Goal: Task Accomplishment & Management: Complete application form

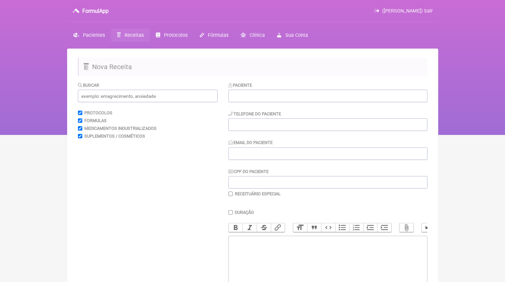
scroll to position [52, 0]
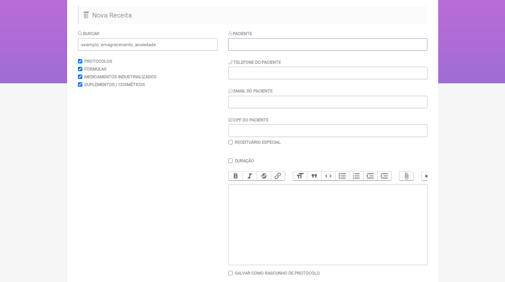
click at [240, 47] on input "text" at bounding box center [327, 44] width 199 height 12
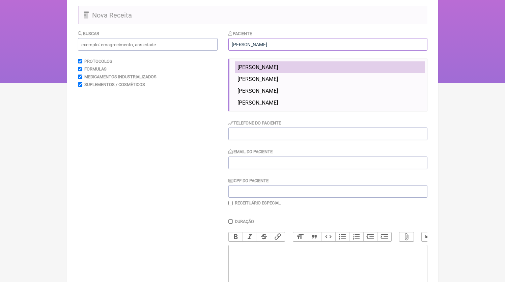
type input "[PERSON_NAME]"
click at [263, 63] on li "[PERSON_NAME]" at bounding box center [330, 67] width 190 height 12
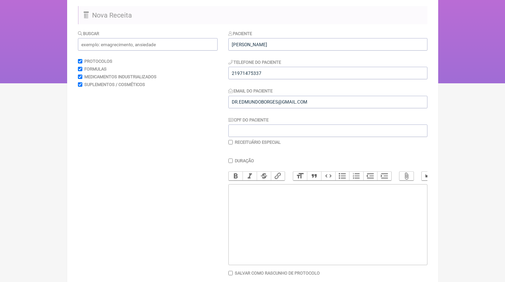
scroll to position [78, 0]
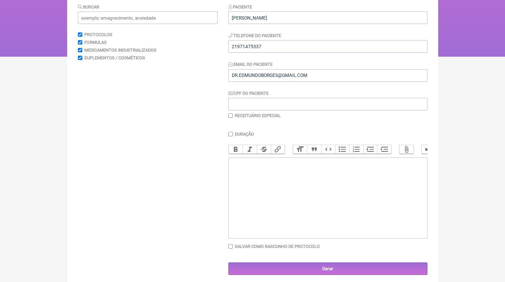
click at [274, 187] on trix-editor at bounding box center [327, 198] width 199 height 81
paste trix-editor "<div>21971475337<br>1) MANIPULADO<br>NAC 300mg<br>Tocoferol 200UI<br>Cúrcuma | …"
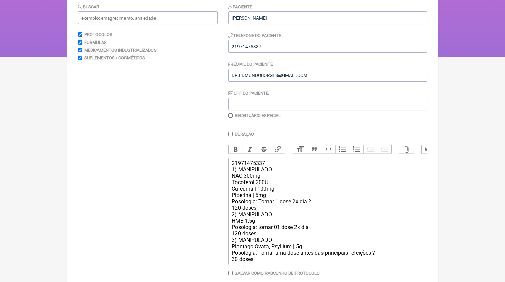
click at [324, 210] on div "21971475337 1) MANIPULADO NAC 300mg Tocoferol 200UI Cúrcuma | 100mg Piperina | …" at bounding box center [328, 211] width 192 height 103
click at [260, 219] on div "21971475337 1) MANIPULADO NAC 300mg Tocoferol 200UI Cúrcuma | 100mg Piperina | …" at bounding box center [328, 211] width 192 height 103
click at [260, 216] on div "21971475337 1) MANIPULADO NAC 300mg Tocoferol 200UI Cúrcuma | 100mg Piperina | …" at bounding box center [328, 211] width 192 height 103
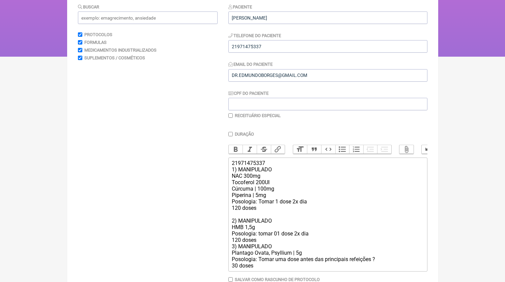
click at [264, 246] on div "21971475337 1) MANIPULADO NAC 300mg Tocoferol 200UI Cúrcuma | 100mg Piperina | …" at bounding box center [328, 214] width 192 height 109
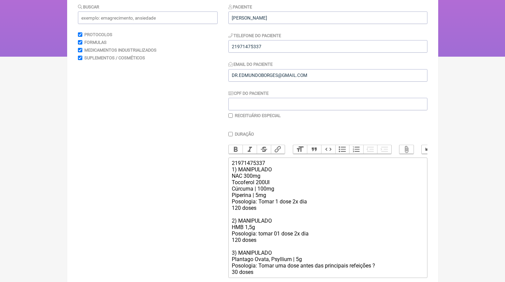
scroll to position [129, 0]
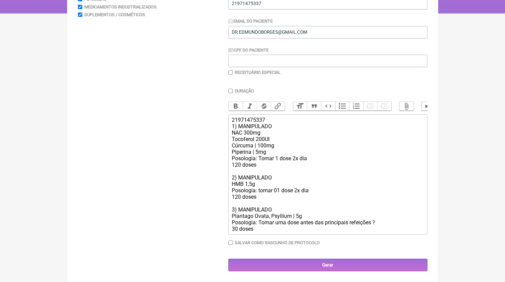
click at [390, 222] on div "21971475337 1) MANIPULADO NAC 300mg Tocoferol 200UI Cúrcuma | 100mg Piperina | …" at bounding box center [328, 174] width 192 height 115
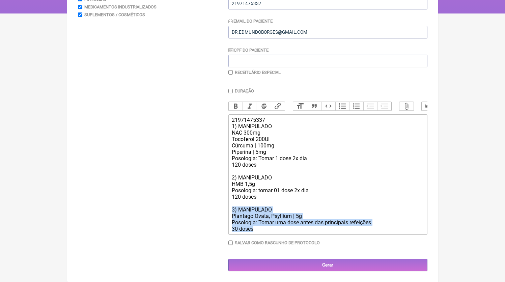
drag, startPoint x: 208, startPoint y: 212, endPoint x: 204, endPoint y: 208, distance: 5.5
click at [204, 208] on form "Buscar Protocolos Formulas Medicamentos Industrializados Suplementos / Cosmétic…" at bounding box center [253, 115] width 350 height 311
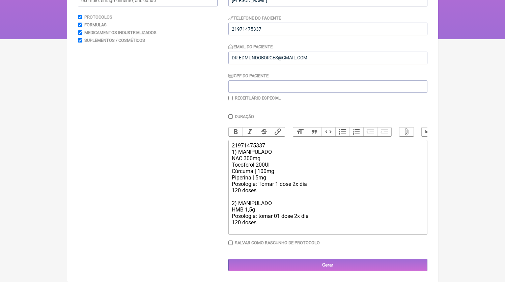
scroll to position [97, 0]
type trix-editor "<div>21971475337<br>1) MANIPULADO<br>NAC 300mg<br>Tocoferol 200UI<br>Cúrcuma | …"
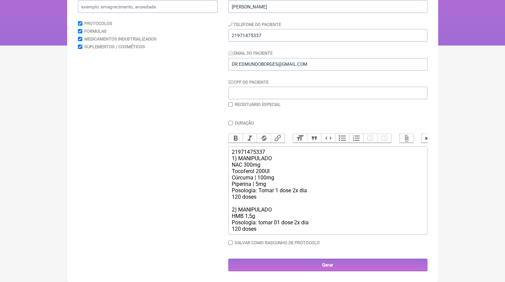
scroll to position [88, 0]
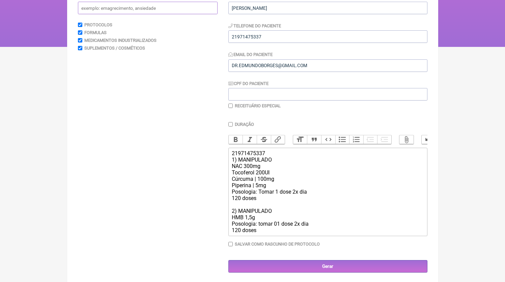
click at [131, 11] on input "text" at bounding box center [148, 8] width 140 height 12
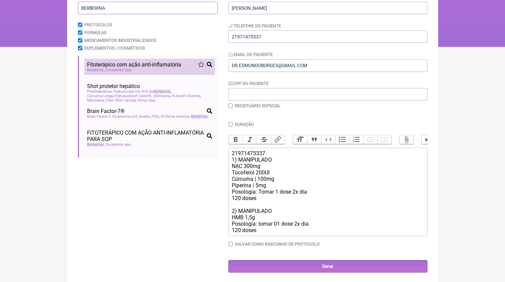
type input "BERBERINA"
click at [145, 67] on span "Fitoterápico com ação anti-inflamatória" at bounding box center [134, 64] width 94 height 6
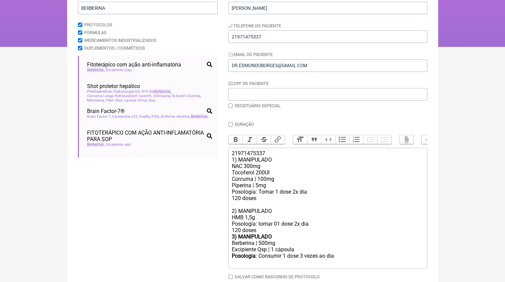
click at [266, 234] on div "21971475337 1) MANIPULADO NAC 300mg Tocoferol 200UI Cúrcuma | 100mg Piperina | …" at bounding box center [328, 191] width 192 height 83
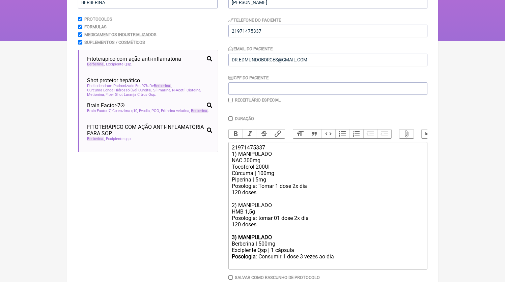
scroll to position [129, 0]
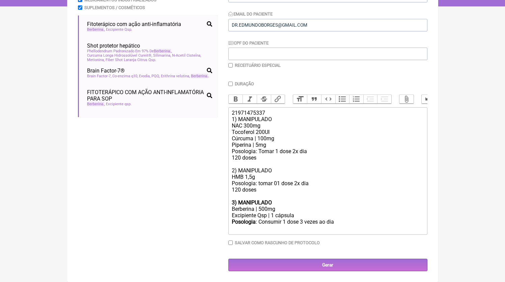
click at [346, 232] on div "Posologia : Consumir 1 dose 3 vezes ao dia ㅤ" at bounding box center [328, 225] width 192 height 13
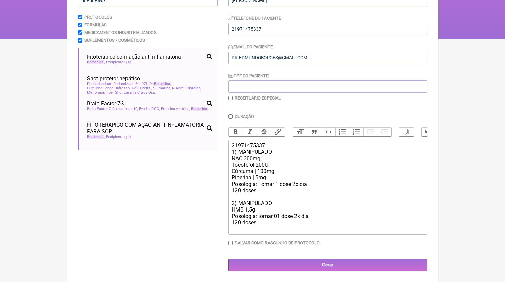
scroll to position [97, 0]
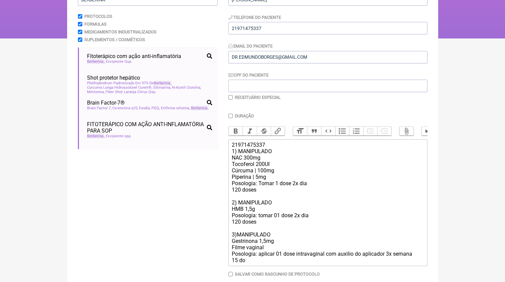
type trix-editor "<div>21971475337<br>1) MANIPULADO<br>NAC 300mg<br>Tocoferol 200UI<br>Cúrcuma | …"
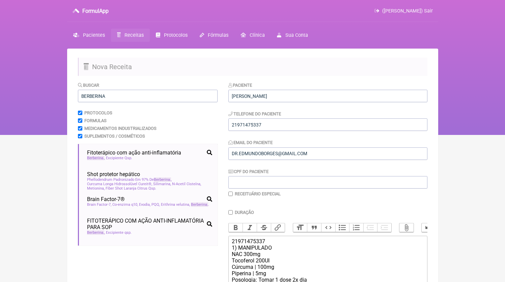
scroll to position [135, 0]
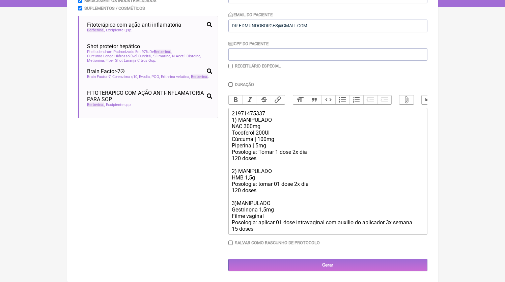
click at [345, 256] on div "Paciente [PERSON_NAME] Telefone do Paciente Email do Paciente CPF do Paciente R…" at bounding box center [327, 113] width 199 height 318
click at [343, 266] on input "Gerar" at bounding box center [327, 265] width 199 height 12
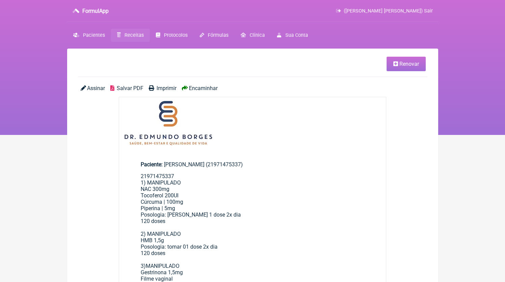
click at [130, 88] on span "Salvar PDF" at bounding box center [130, 88] width 27 height 6
click at [134, 37] on span "Receitas" at bounding box center [134, 35] width 19 height 6
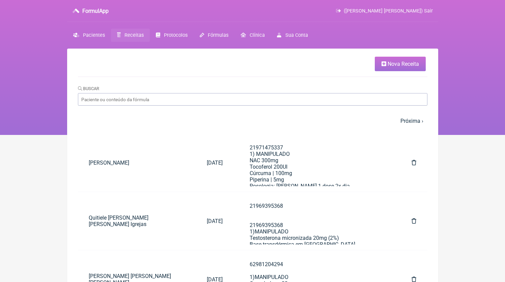
click at [397, 66] on span "Nova Receita" at bounding box center [403, 64] width 31 height 6
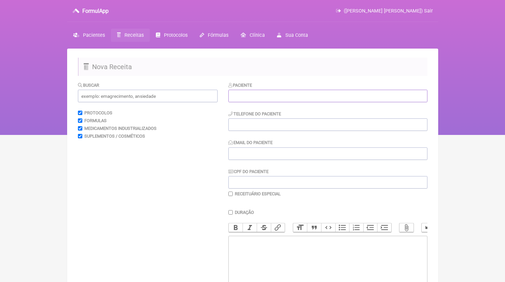
click at [258, 101] on input "text" at bounding box center [327, 96] width 199 height 12
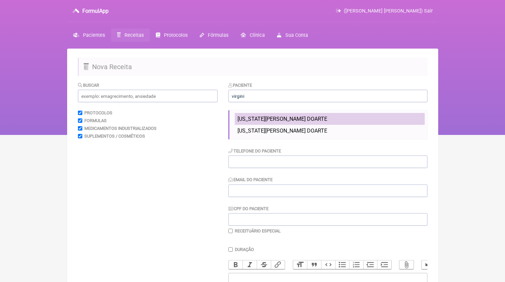
click at [268, 115] on li "VIRGINIA PEREIRA DOARTE" at bounding box center [330, 119] width 190 height 12
type input "VIRGINIA PEREIRA DOARTE"
type input "21983322702"
type input "virginiaduarte91@icloud.com"
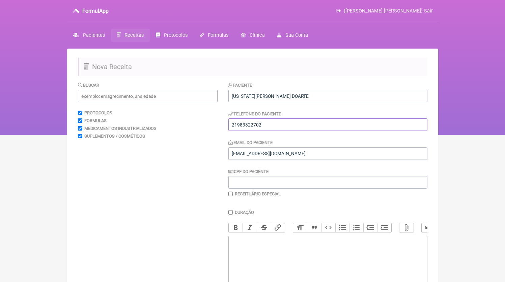
click at [288, 122] on input "21983322702" at bounding box center [327, 124] width 199 height 12
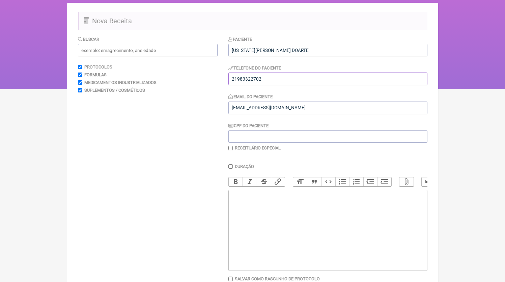
scroll to position [89, 0]
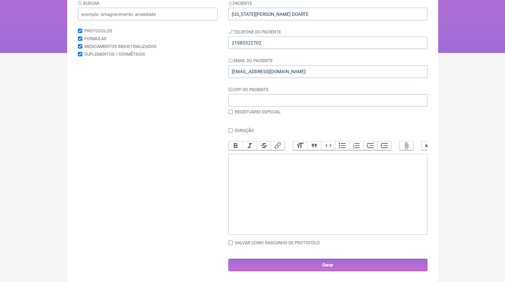
click at [323, 199] on trix-editor at bounding box center [327, 194] width 199 height 81
paste trix-editor "<div>21983322702</div>"
click at [287, 39] on input "21983322702" at bounding box center [327, 42] width 199 height 12
click at [285, 36] on input "21983322702" at bounding box center [327, 42] width 199 height 12
click at [284, 188] on trix-editor "21983322702" at bounding box center [327, 194] width 199 height 81
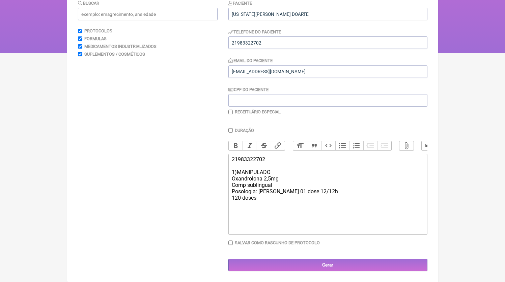
type trix-editor "<div>21983322702<br><br>1)MANIPULADO<br>Oxandrolona 2,5mg<br>Comp sublingual<br…"
click at [91, 8] on input "text" at bounding box center [148, 14] width 140 height 12
type input "mitburn"
click at [269, 204] on div "21983322702 1)MANIPULADO Oxandrolona 2,5mg Comp sublingual Posologia: tomar 01 …" at bounding box center [328, 185] width 192 height 58
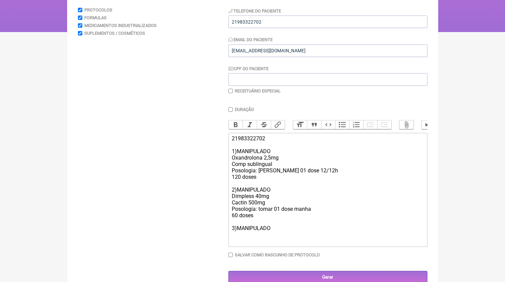
scroll to position [0, 0]
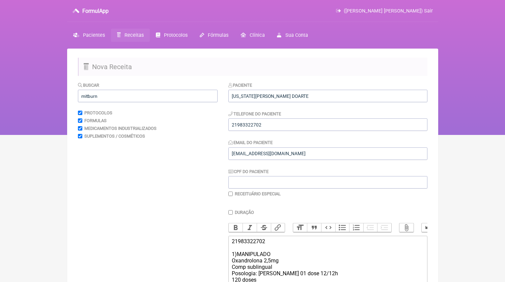
drag, startPoint x: 129, startPoint y: 88, endPoint x: 130, endPoint y: 94, distance: 6.1
click at [129, 88] on div "Buscar mitburn" at bounding box center [148, 92] width 140 height 21
click at [130, 96] on input "mitburn" at bounding box center [148, 96] width 140 height 12
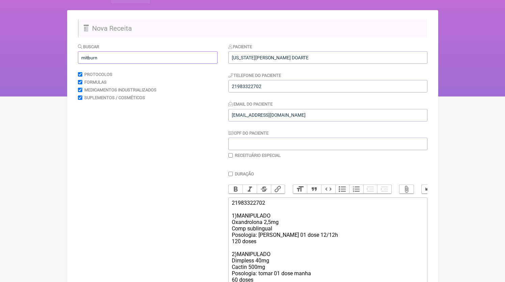
scroll to position [108, 0]
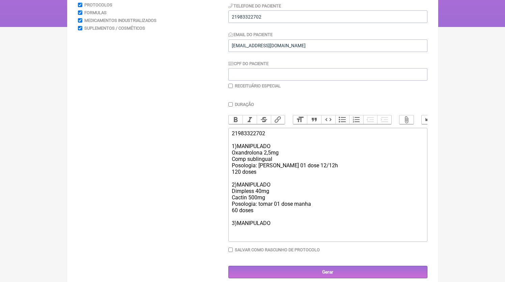
click at [293, 239] on div "21983322702 1)MANIPULADO Oxandrolona 2,5mg Comp sublingual Posologia: tomar 01 …" at bounding box center [328, 184] width 192 height 109
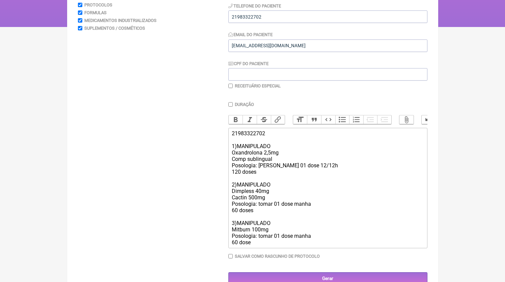
type trix-editor "<div>21983322702<br><br>1)MANIPULADO<br>Oxandrolona 2,5mg<br>Comp sublingual<br…"
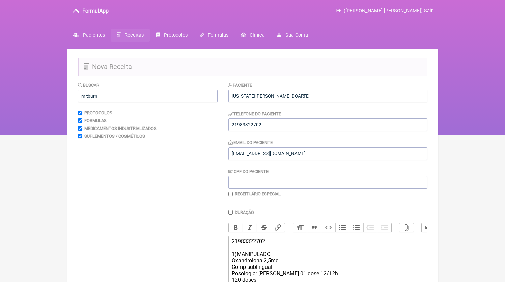
scroll to position [129, 0]
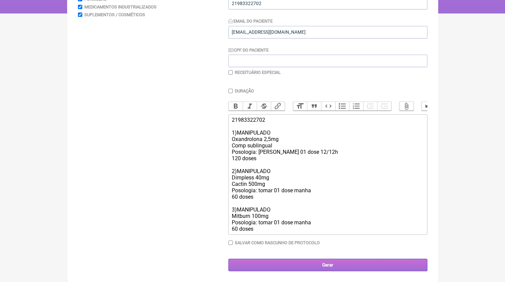
click at [309, 266] on input "Gerar" at bounding box center [327, 265] width 199 height 12
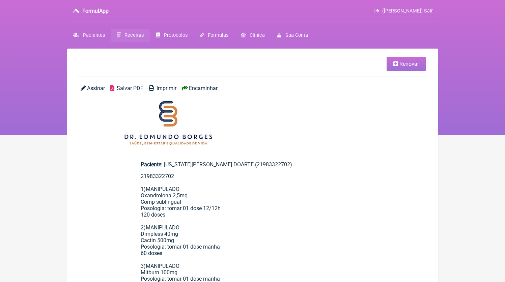
click at [131, 86] on span "Salvar PDF" at bounding box center [130, 88] width 27 height 6
